Goal: Task Accomplishment & Management: Use online tool/utility

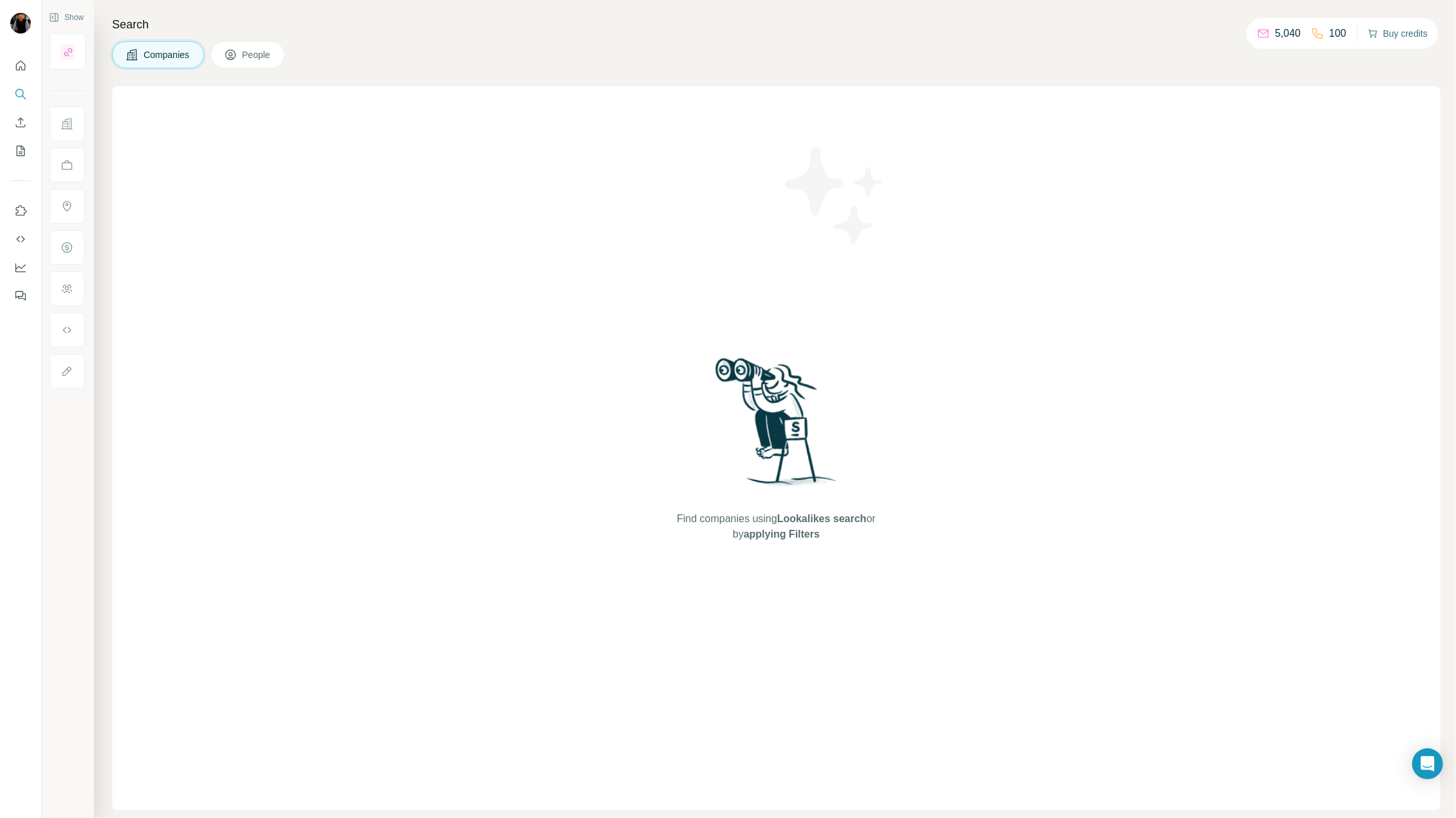
click at [1398, 35] on button "Buy credits" at bounding box center [1398, 33] width 60 height 18
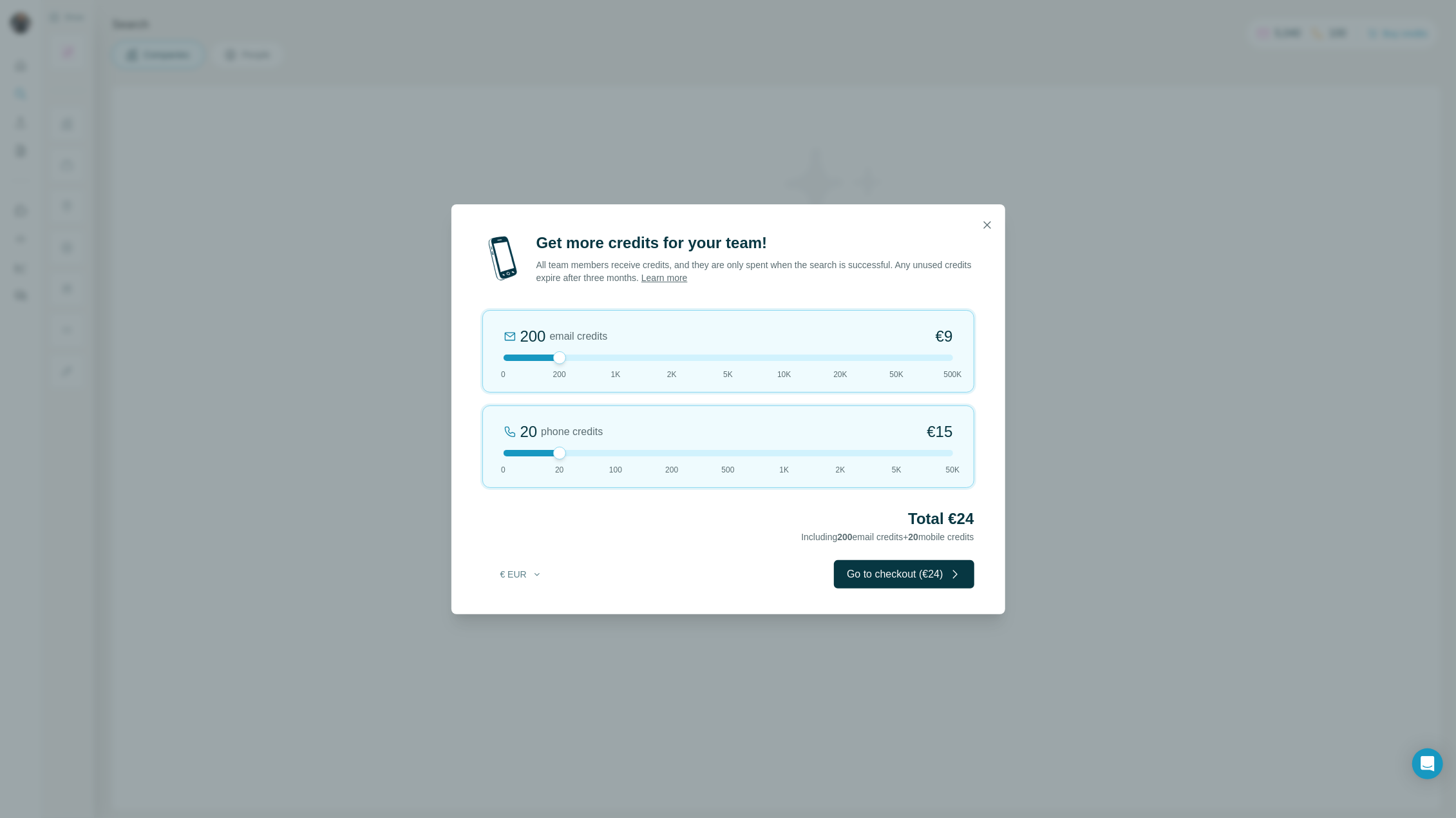
click at [558, 170] on div "Get more credits for your team! All team members receive credits, and they are …" at bounding box center [728, 409] width 1456 height 818
click at [1209, 366] on div "Get more credits for your team! All team members receive credits, and they are …" at bounding box center [728, 409] width 1456 height 818
click at [992, 224] on icon "button" at bounding box center [988, 225] width 13 height 13
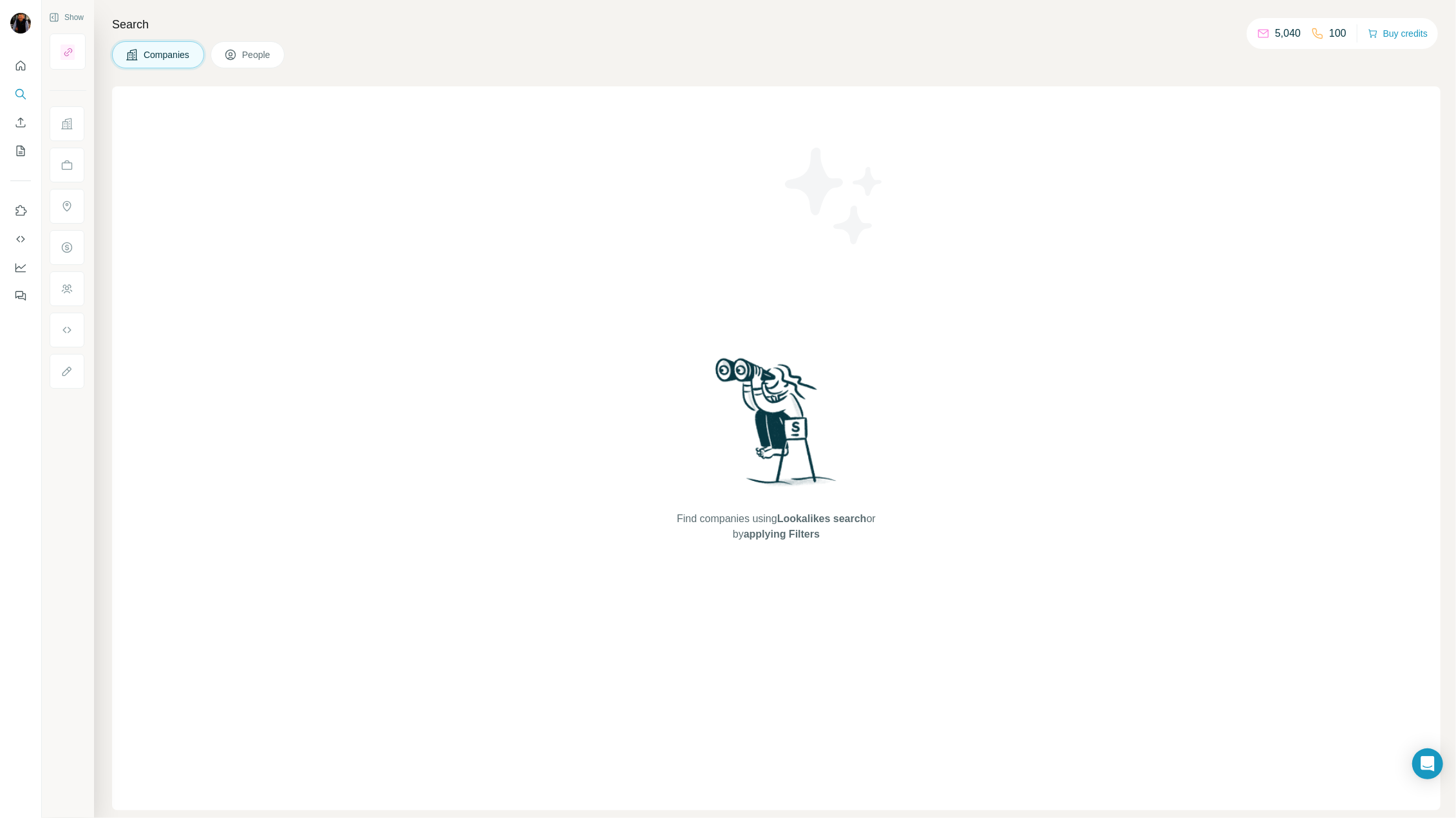
click at [1282, 36] on p "5,040" at bounding box center [1288, 33] width 26 height 15
click at [17, 537] on div at bounding box center [21, 409] width 42 height 818
click at [24, 70] on icon "Quick start" at bounding box center [21, 66] width 13 height 13
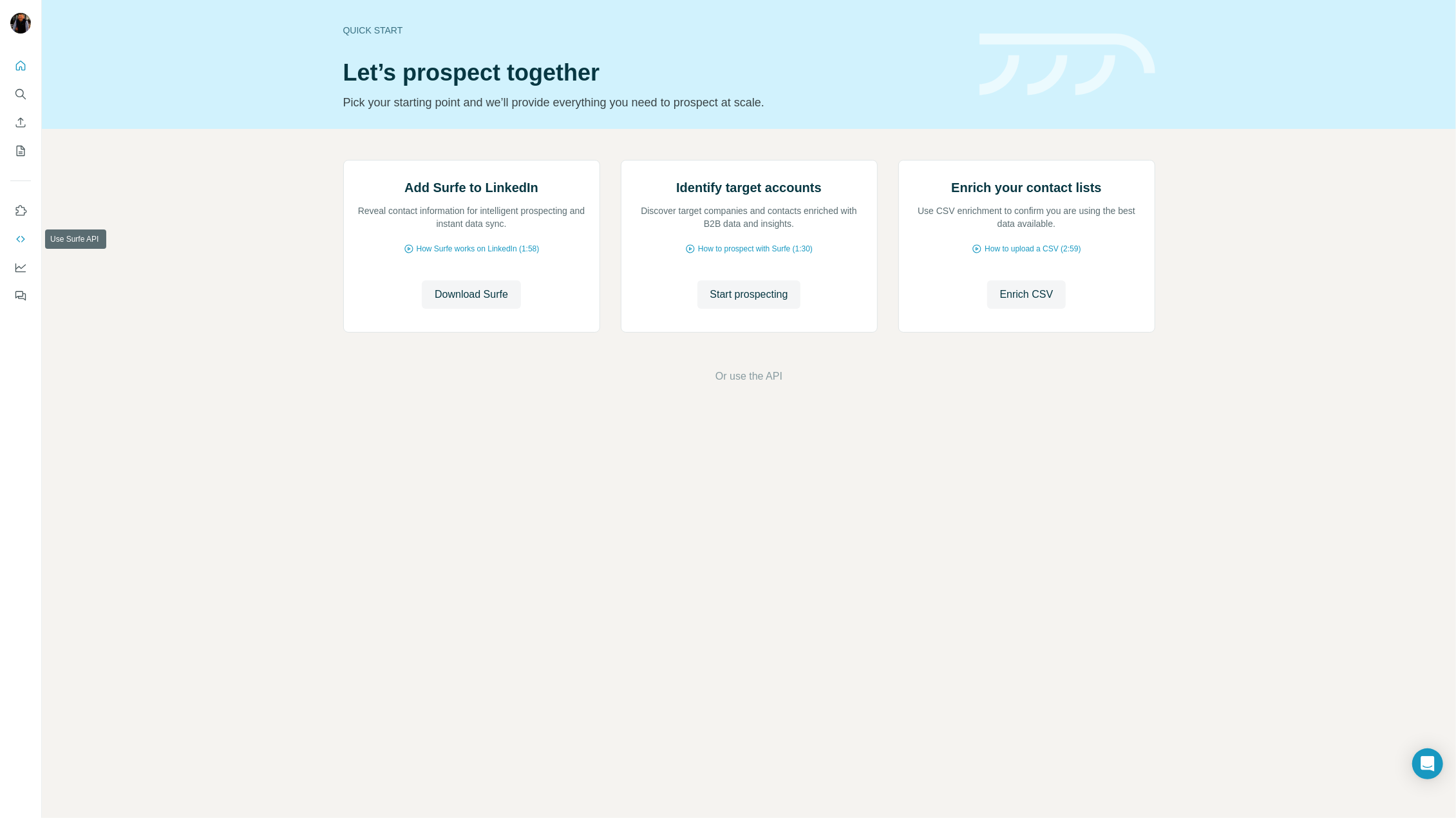
click at [17, 237] on icon "Use Surfe API" at bounding box center [21, 239] width 13 height 13
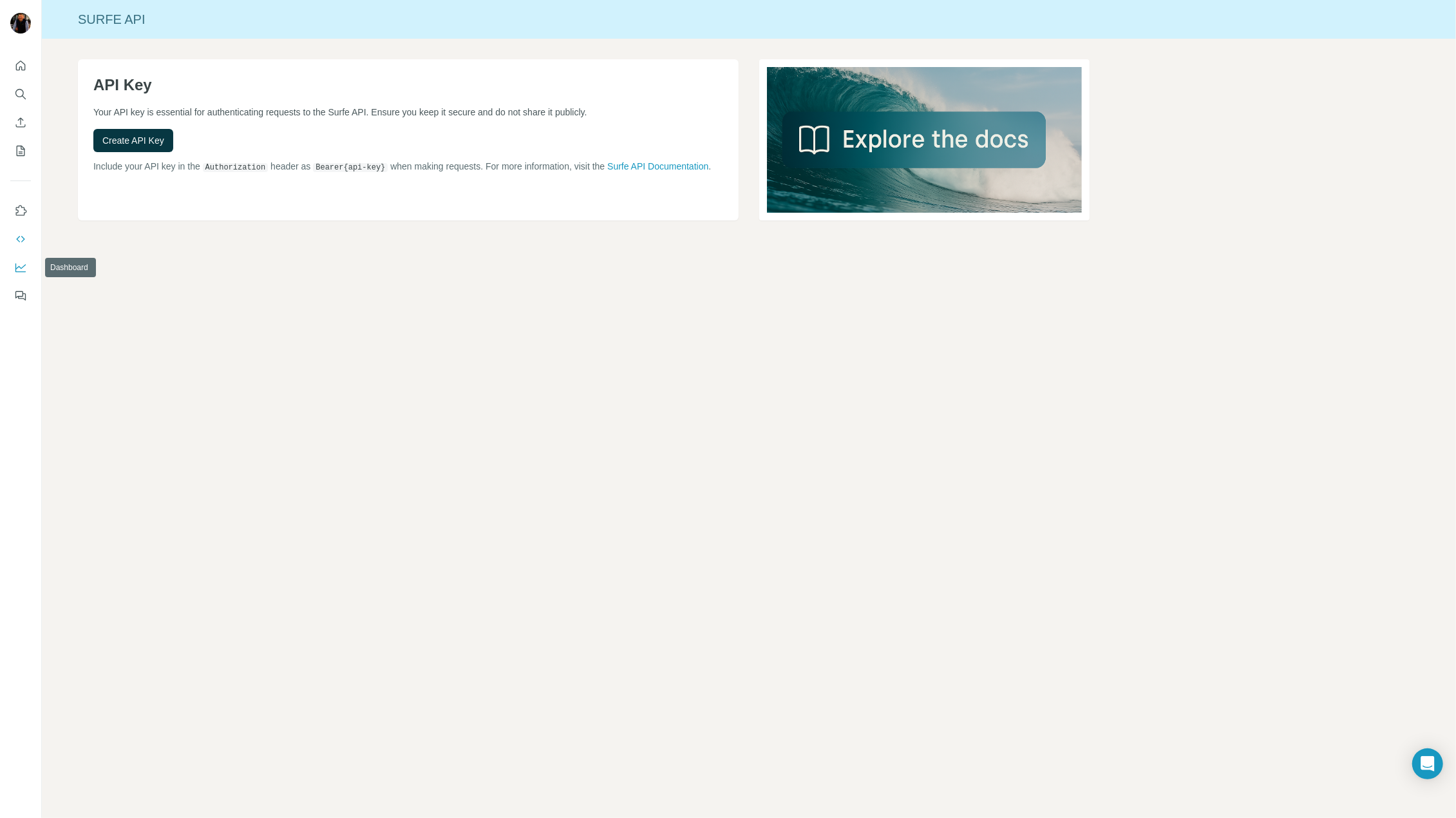
click at [19, 270] on icon "Dashboard" at bounding box center [21, 267] width 13 height 13
click at [21, 70] on icon "Quick start" at bounding box center [21, 66] width 13 height 13
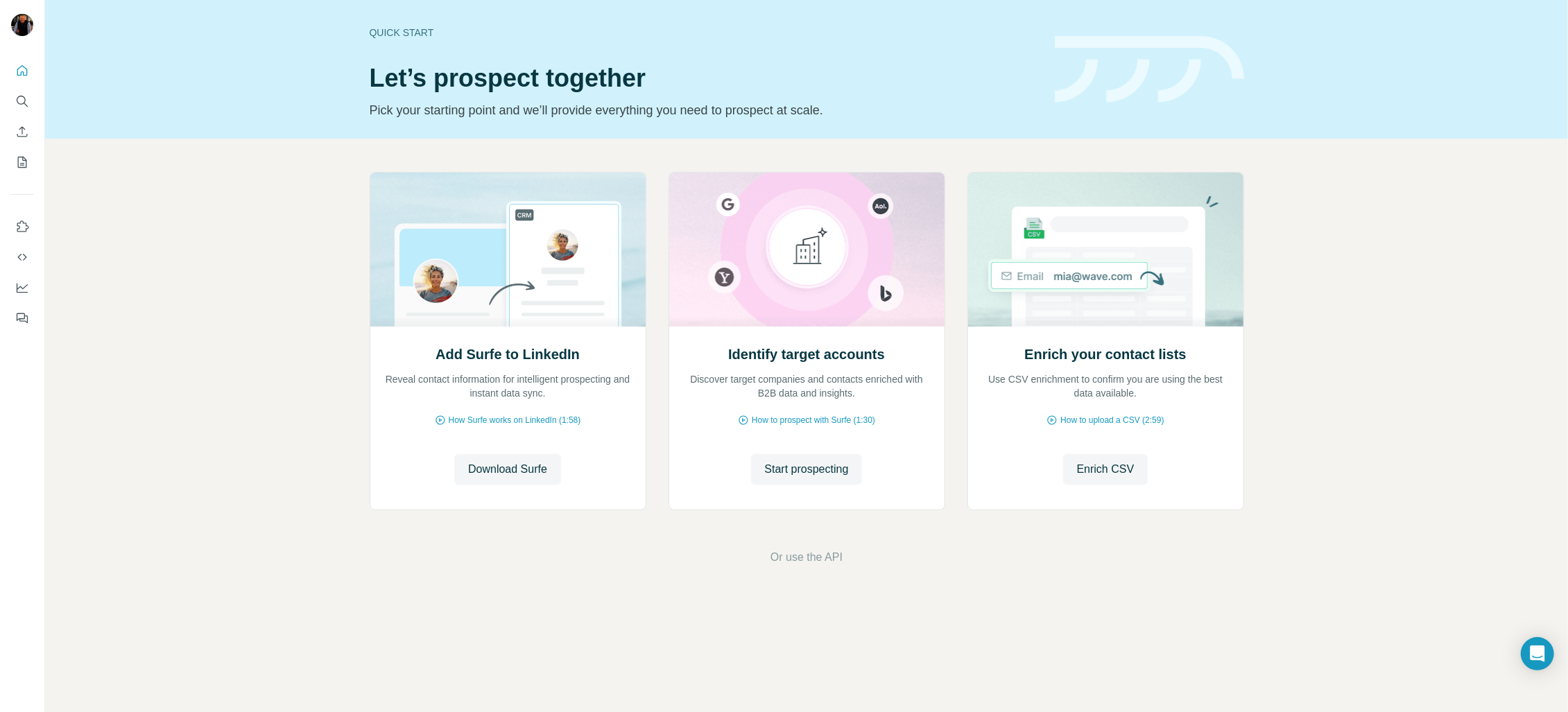
click at [218, 304] on div "Add Surfe to LinkedIn Reveal contact information for intelligent prospecting an…" at bounding box center [806, 369] width 1523 height 461
click at [112, 209] on div "Add Surfe to LinkedIn Reveal contact information for intelligent prospecting an…" at bounding box center [806, 369] width 1523 height 461
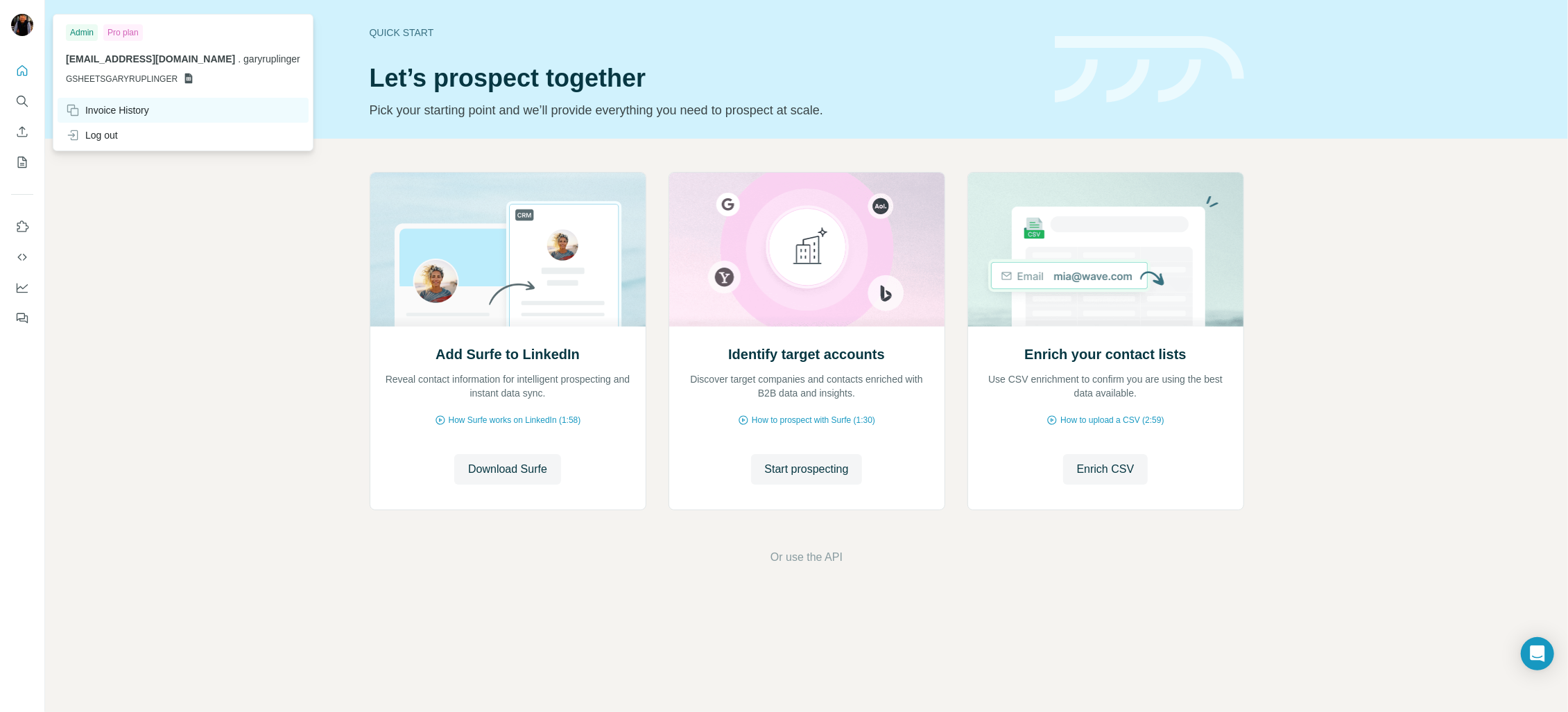
click at [105, 104] on div "Invoice History" at bounding box center [107, 111] width 83 height 14
click at [111, 110] on div "Invoice History" at bounding box center [107, 111] width 83 height 14
click at [26, 29] on img at bounding box center [22, 25] width 22 height 22
click at [173, 304] on div "Add Surfe to LinkedIn Reveal contact information for intelligent prospecting an…" at bounding box center [806, 369] width 1523 height 461
